Goal: Register for event/course

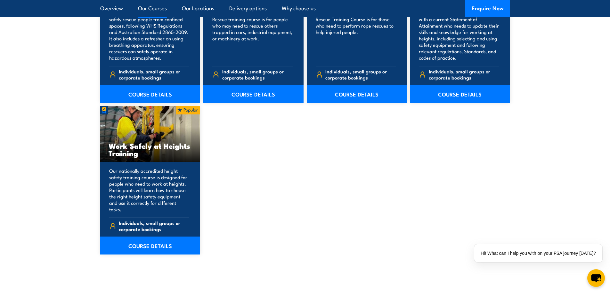
scroll to position [769, 0]
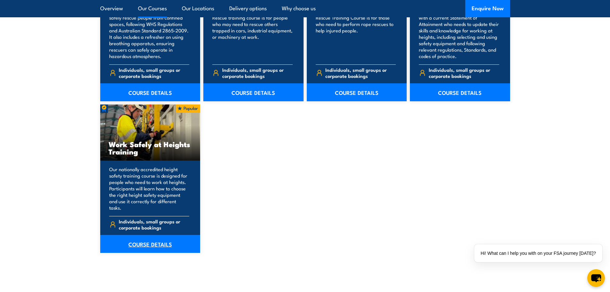
click at [144, 238] on link "COURSE DETAILS" at bounding box center [150, 244] width 100 height 18
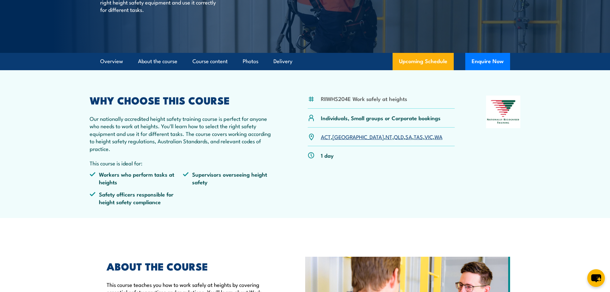
scroll to position [96, 0]
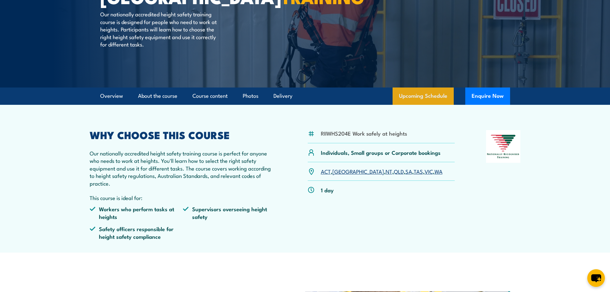
click at [428, 94] on link "Upcoming Schedule" at bounding box center [423, 95] width 61 height 17
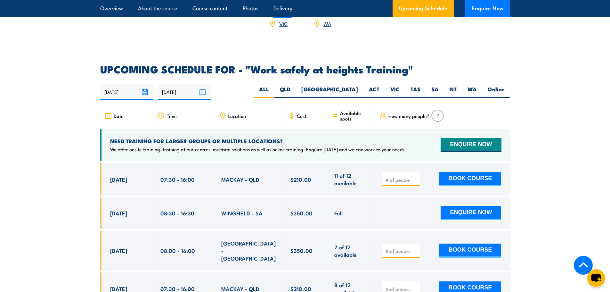
scroll to position [891, 0]
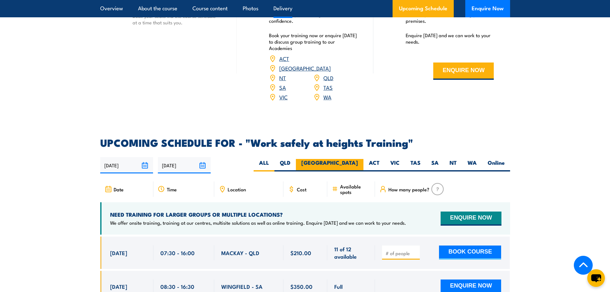
click at [355, 159] on label "[GEOGRAPHIC_DATA]" at bounding box center [330, 165] width 68 height 12
click at [358, 159] on input "[GEOGRAPHIC_DATA]" at bounding box center [360, 161] width 4 height 4
radio input "true"
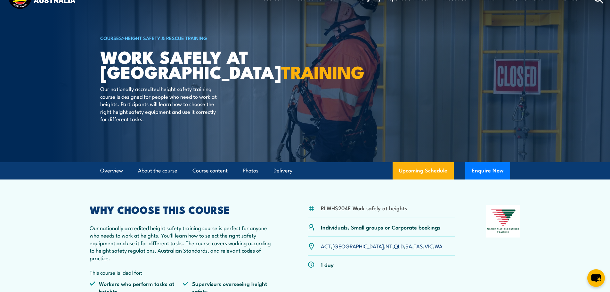
scroll to position [96, 0]
